Goal: Find contact information: Find contact information

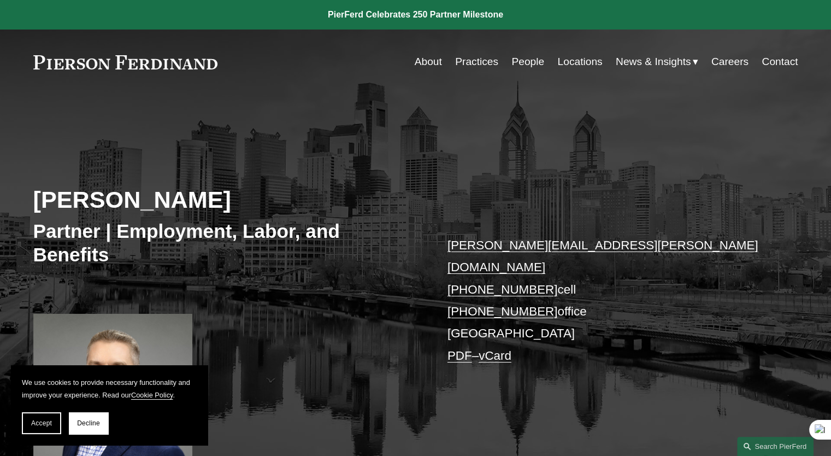
click at [575, 61] on link "Locations" at bounding box center [579, 61] width 45 height 21
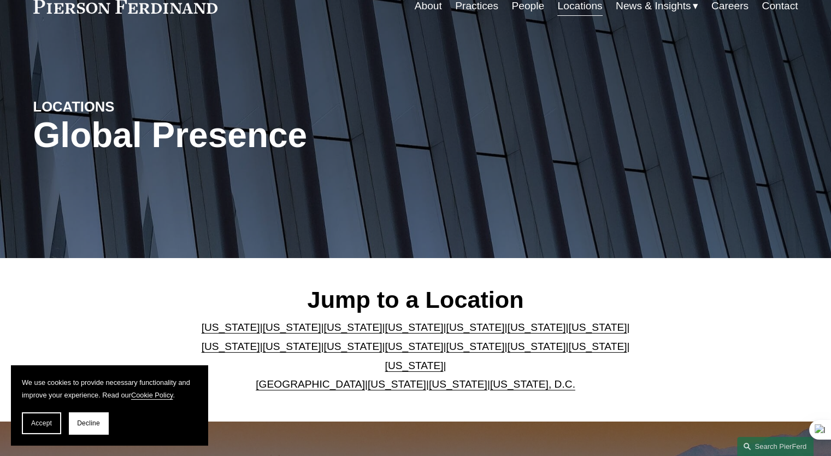
scroll to position [109, 0]
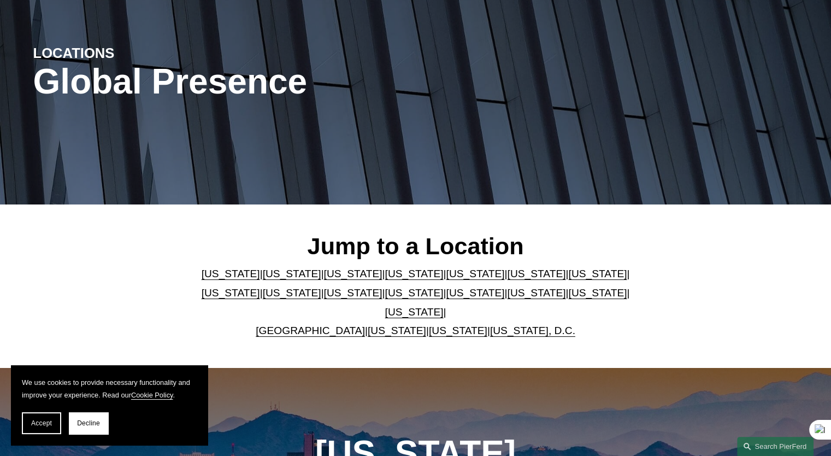
click at [568, 296] on link "[US_STATE]" at bounding box center [597, 292] width 58 height 11
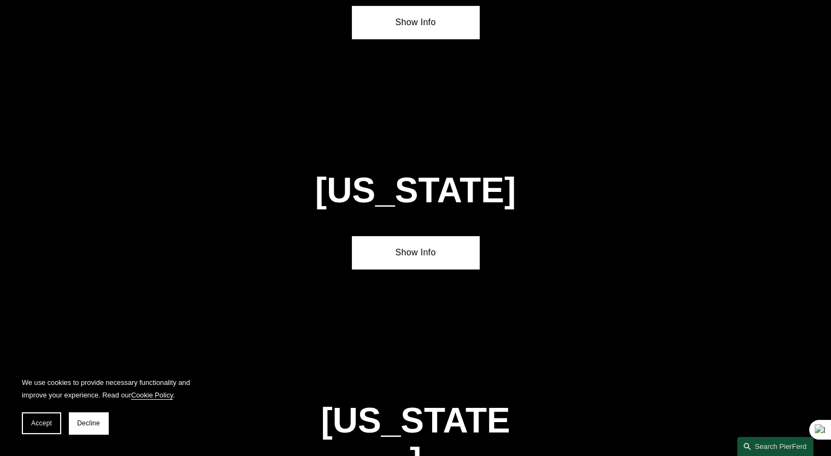
scroll to position [3461, 0]
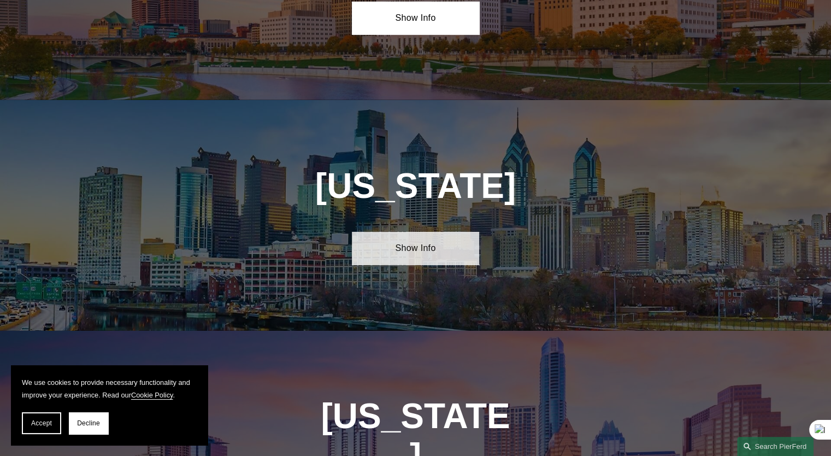
click at [415, 232] on link "Show Info" at bounding box center [415, 248] width 127 height 33
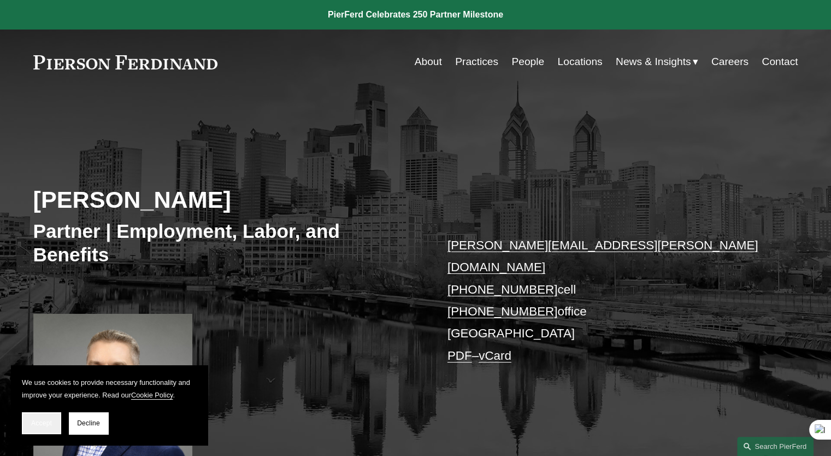
click at [42, 419] on span "Accept" at bounding box center [41, 423] width 21 height 8
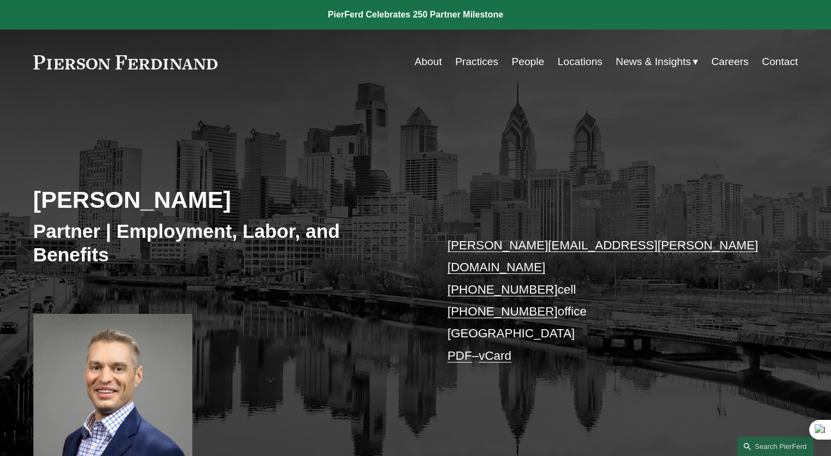
drag, startPoint x: 17, startPoint y: 60, endPoint x: 208, endPoint y: 66, distance: 190.8
click at [208, 66] on div "Skip to Content About Practices People Locations" at bounding box center [415, 62] width 831 height 64
